Goal: Task Accomplishment & Management: Understand process/instructions

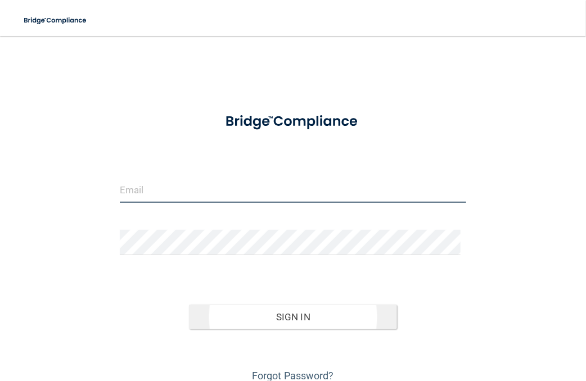
type input "[EMAIL_ADDRESS][DOMAIN_NAME]"
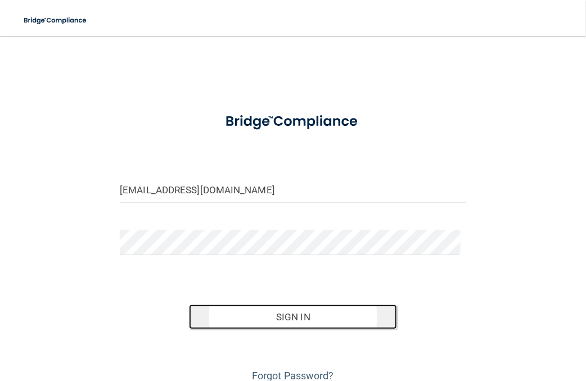
click at [265, 313] on button "Sign In" at bounding box center [292, 317] width 207 height 25
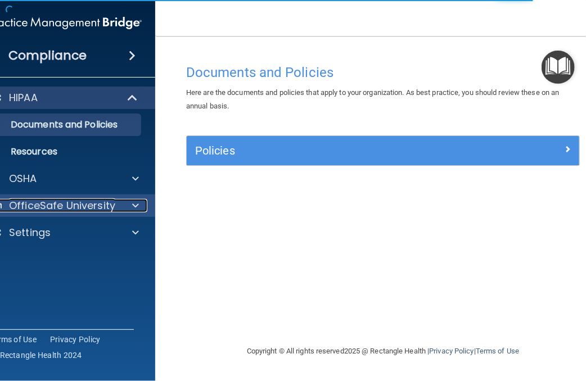
click at [56, 201] on p "OfficeSafe University" at bounding box center [62, 205] width 106 height 13
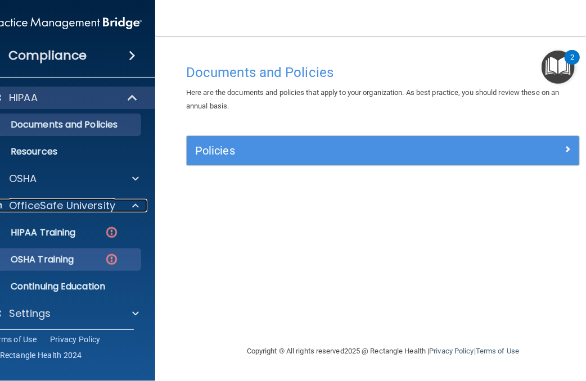
scroll to position [3, 0]
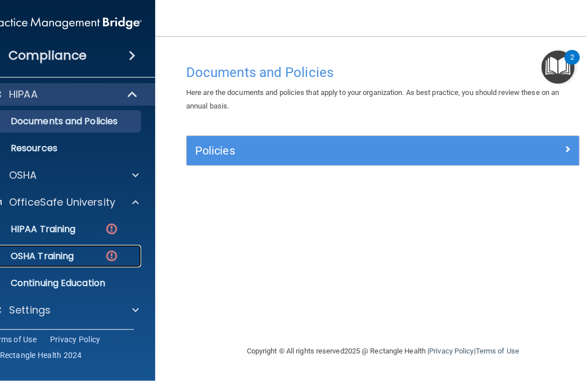
click at [91, 245] on link "OSHA Training" at bounding box center [52, 256] width 177 height 22
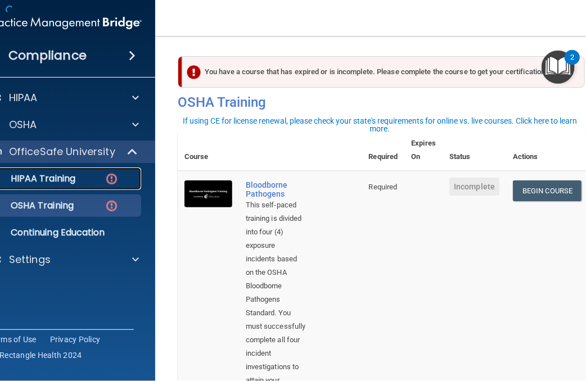
click at [94, 174] on div "HIPAA Training" at bounding box center [59, 178] width 153 height 11
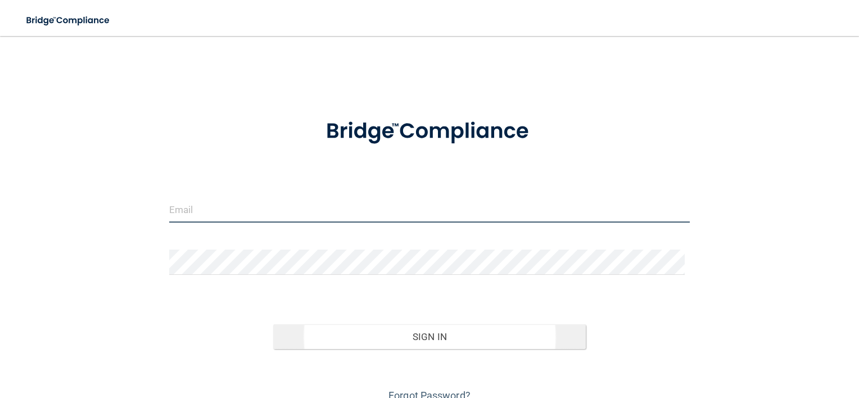
type input "[EMAIL_ADDRESS][DOMAIN_NAME]"
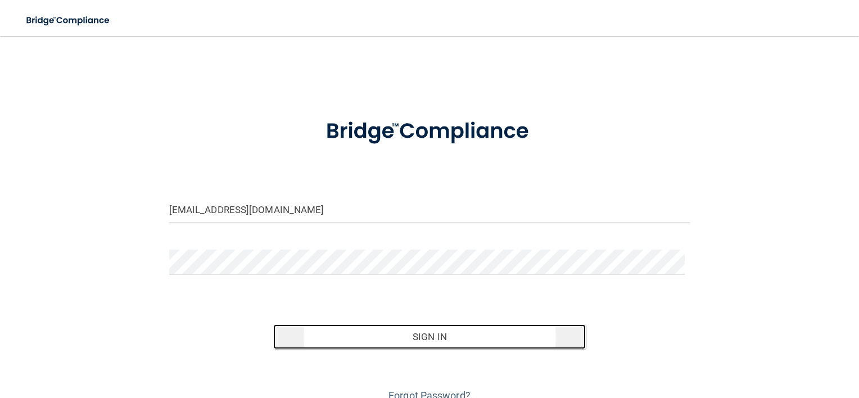
click at [522, 342] on button "Sign In" at bounding box center [429, 336] width 313 height 25
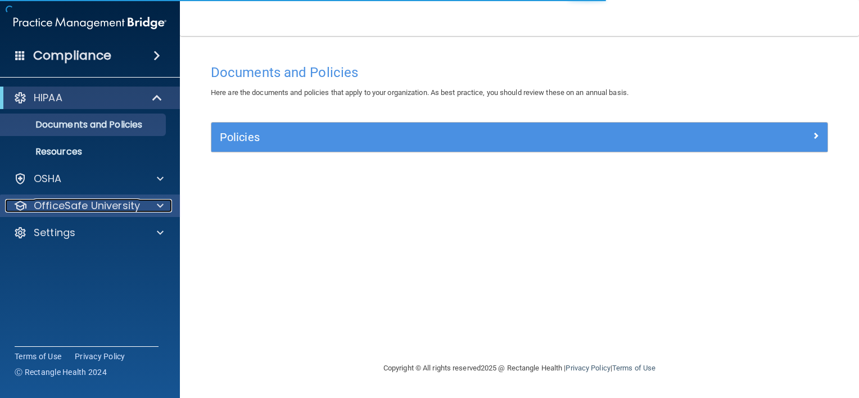
click at [119, 209] on p "OfficeSafe University" at bounding box center [87, 205] width 106 height 13
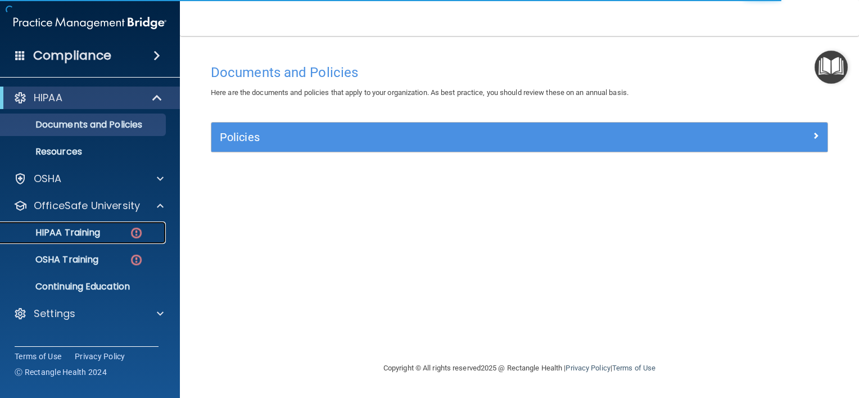
click at [142, 234] on img at bounding box center [136, 233] width 14 height 14
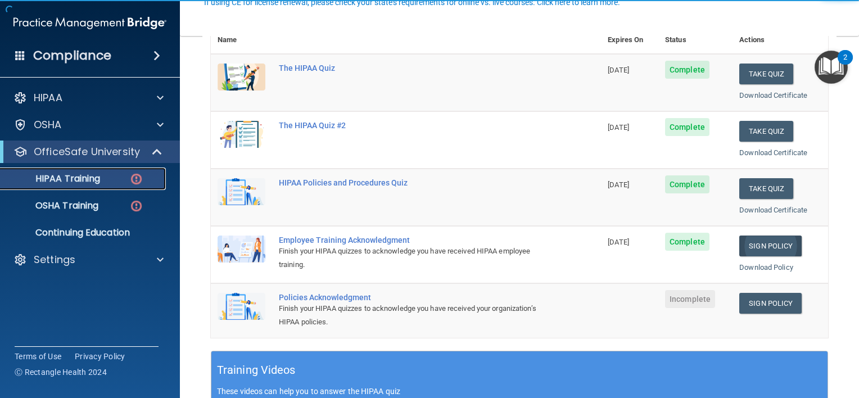
scroll to position [169, 0]
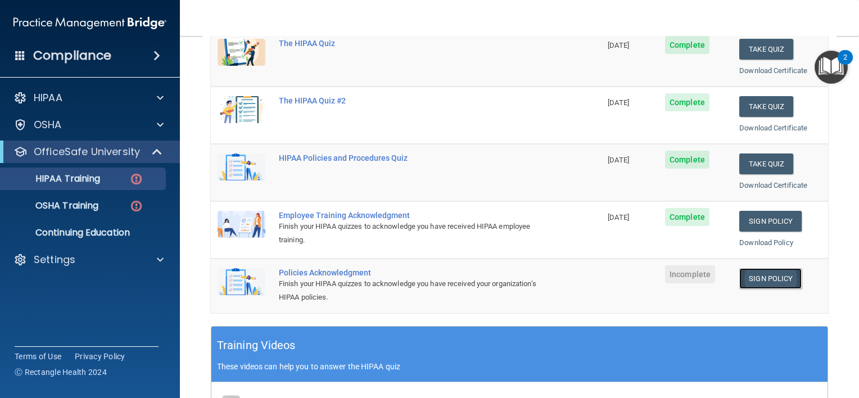
click at [752, 274] on link "Sign Policy" at bounding box center [770, 278] width 62 height 21
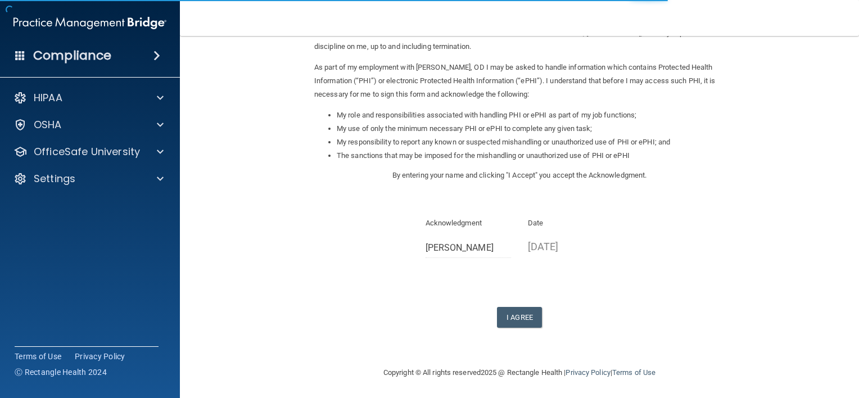
scroll to position [117, 0]
click at [528, 310] on button "I Agree" at bounding box center [519, 315] width 45 height 21
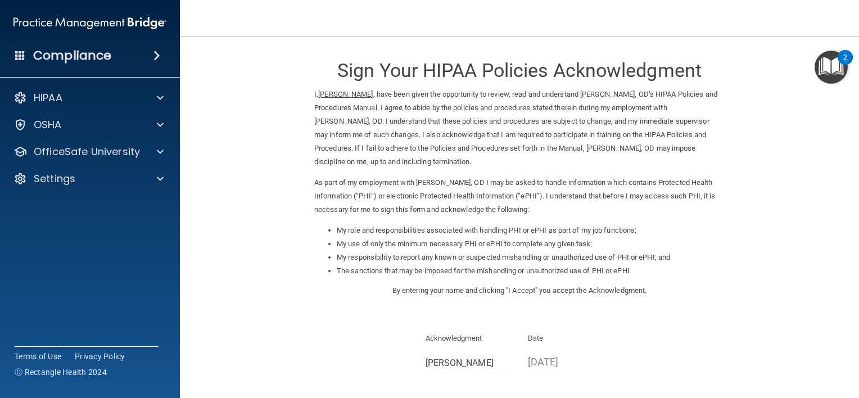
scroll to position [160, 0]
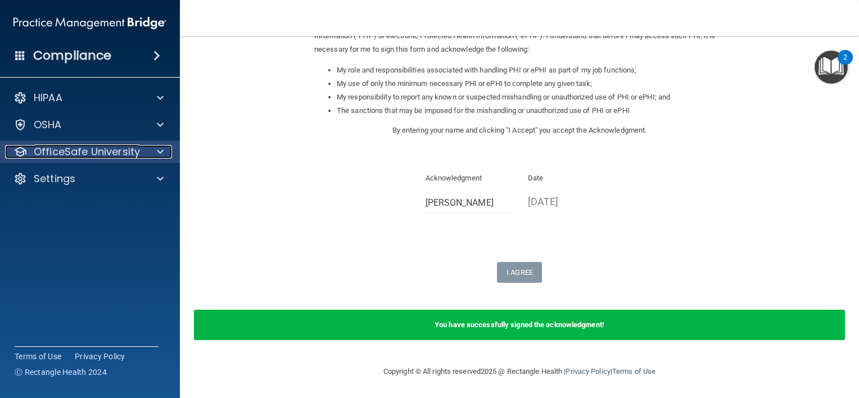
click at [97, 148] on p "OfficeSafe University" at bounding box center [87, 151] width 106 height 13
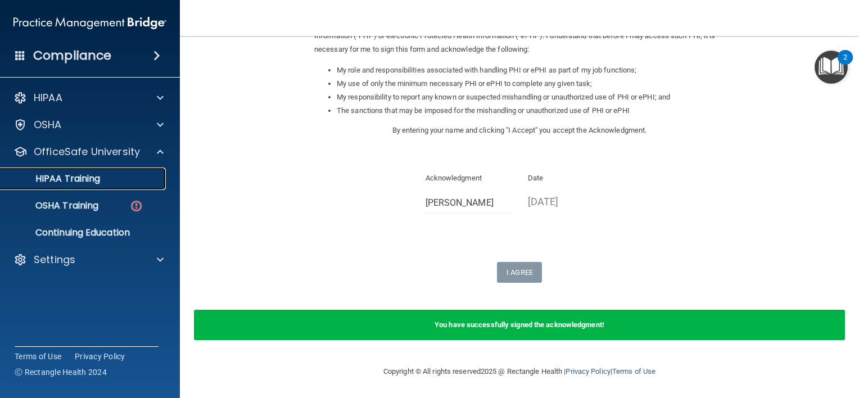
click at [99, 182] on p "HIPAA Training" at bounding box center [53, 178] width 93 height 11
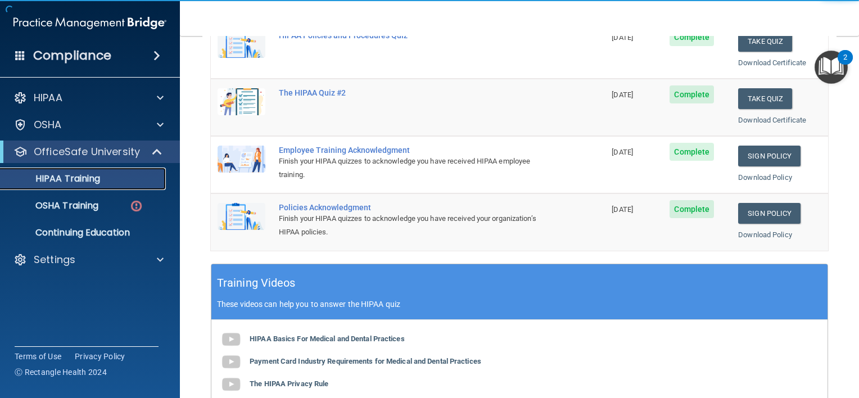
scroll to position [165, 0]
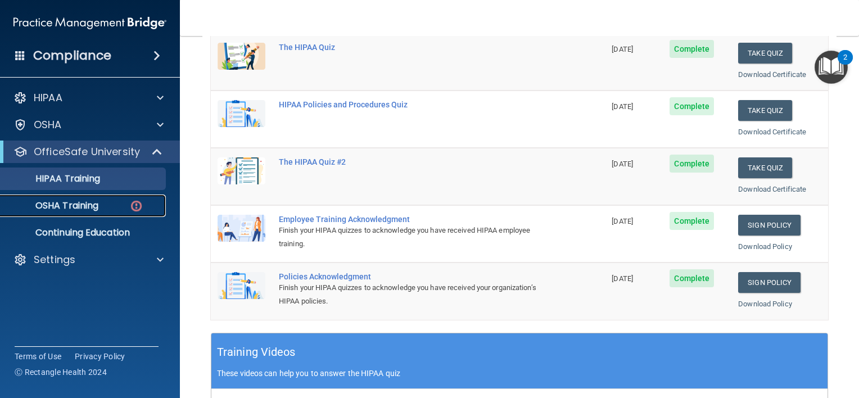
click at [80, 208] on p "OSHA Training" at bounding box center [52, 205] width 91 height 11
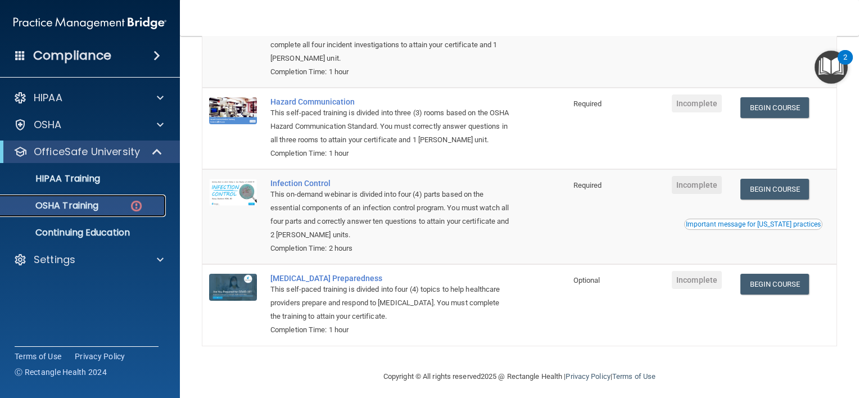
click at [85, 204] on p "OSHA Training" at bounding box center [52, 205] width 91 height 11
click at [136, 202] on img at bounding box center [136, 206] width 14 height 14
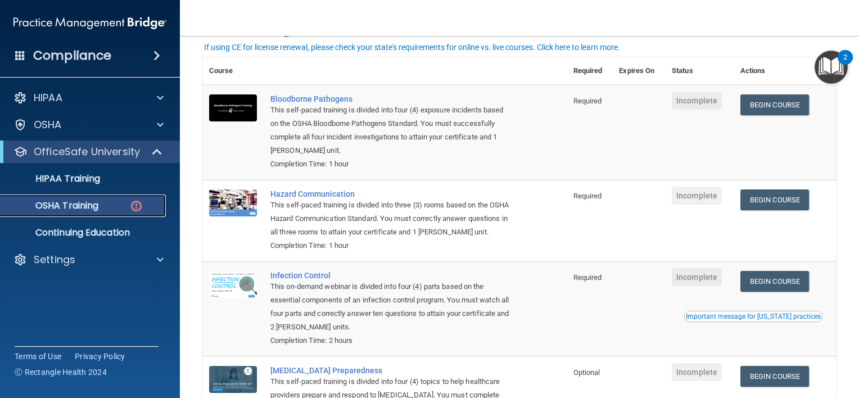
scroll to position [73, 0]
